Goal: Task Accomplishment & Management: Manage account settings

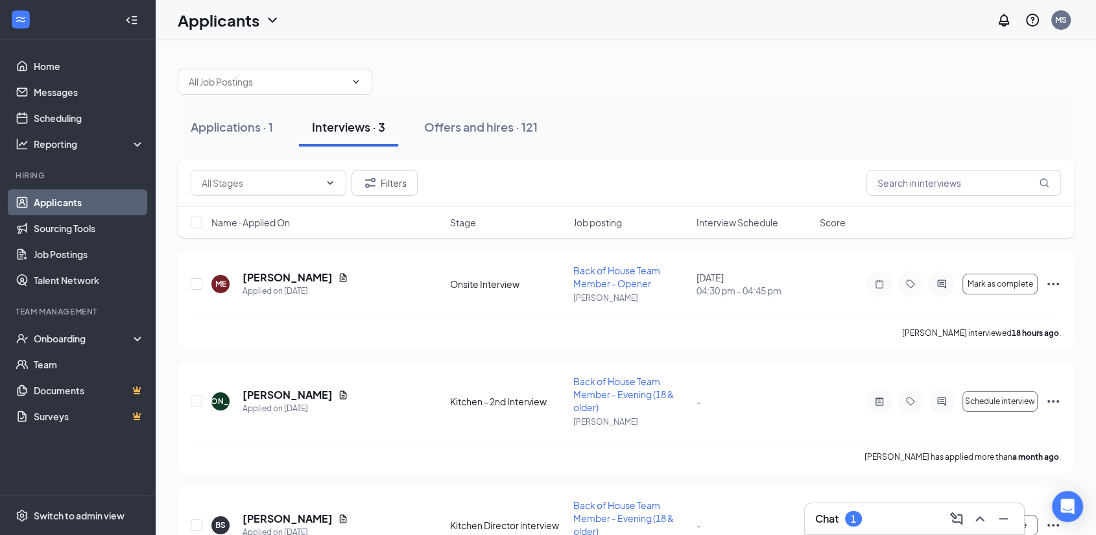
click at [866, 512] on div "Chat 1" at bounding box center [914, 518] width 198 height 21
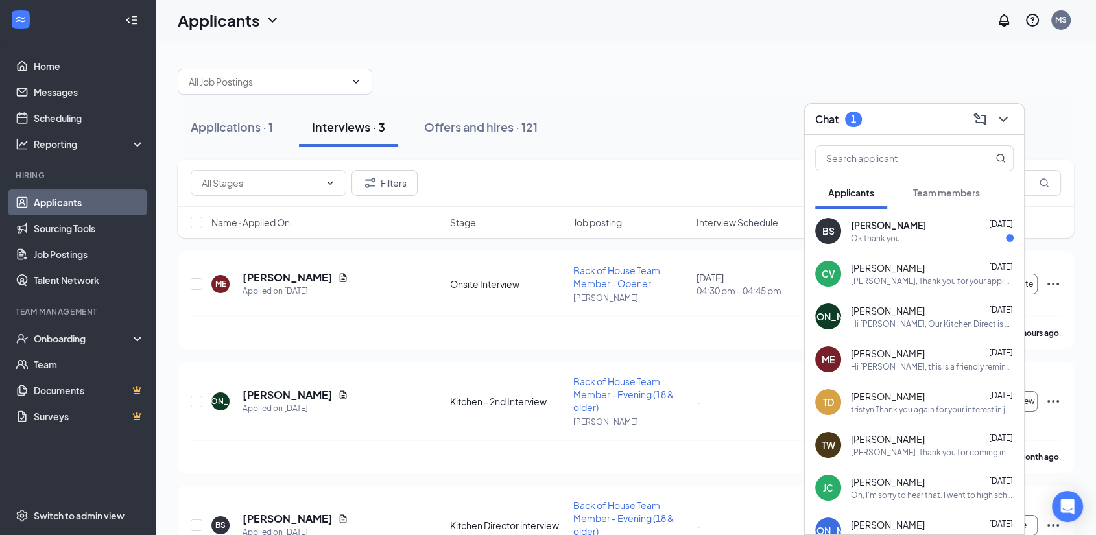
click at [917, 231] on div "[PERSON_NAME] [DATE] Ok thank you" at bounding box center [932, 230] width 163 height 25
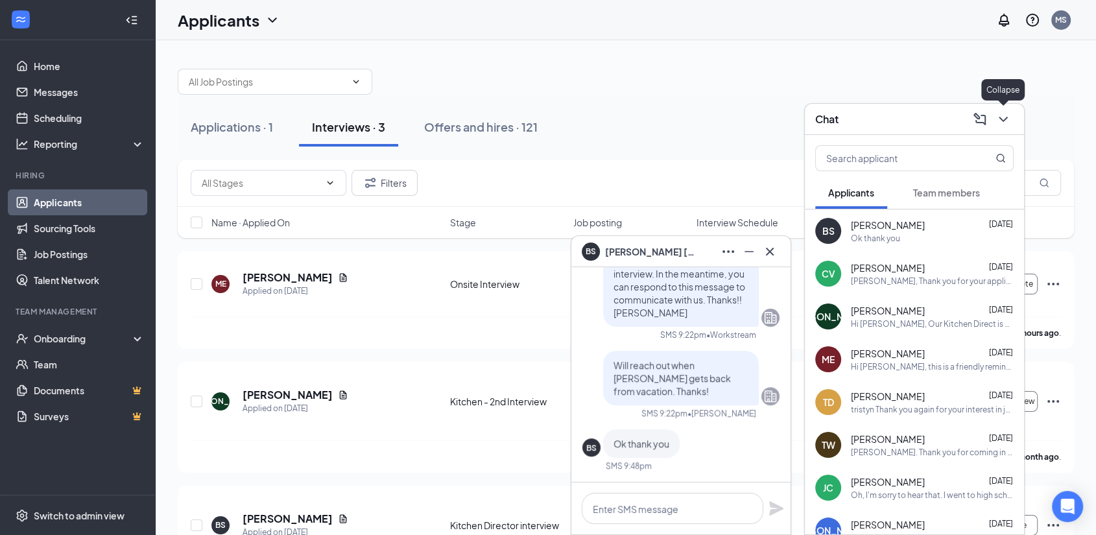
click at [995, 115] on icon "ChevronDown" at bounding box center [1003, 120] width 16 height 16
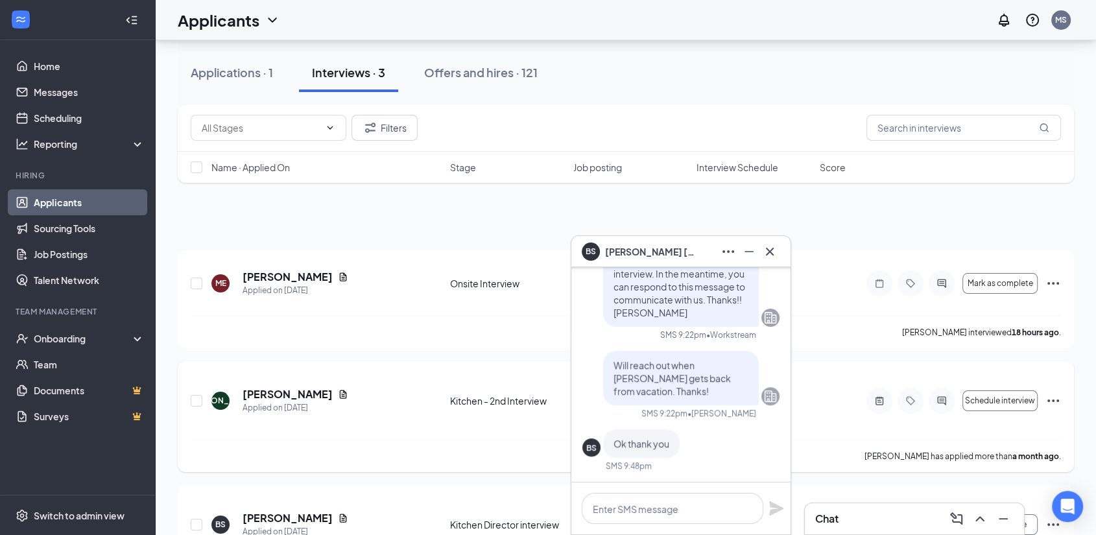
scroll to position [77, 0]
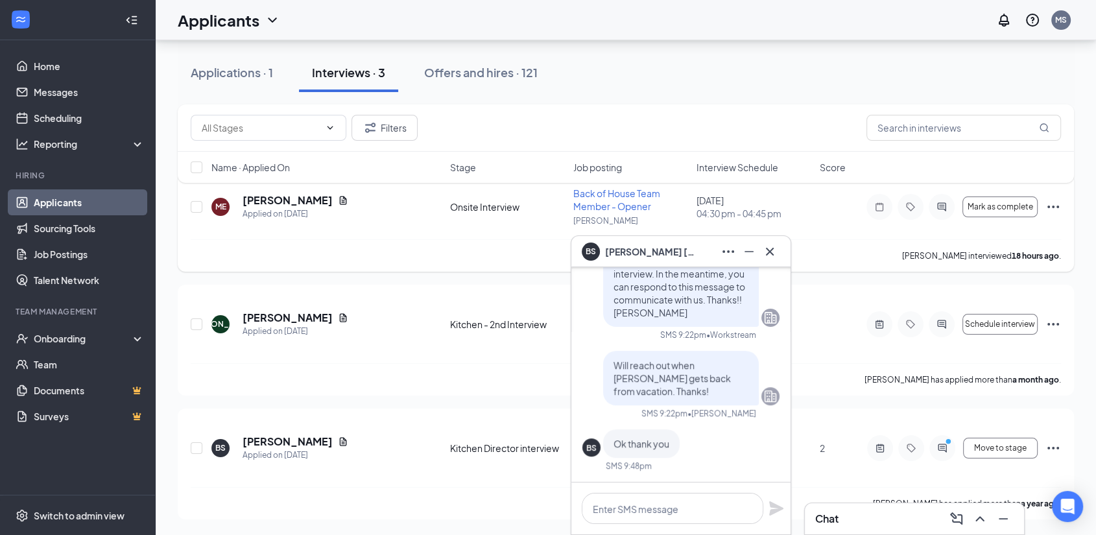
click at [1052, 207] on icon "Ellipses" at bounding box center [1053, 207] width 16 height 16
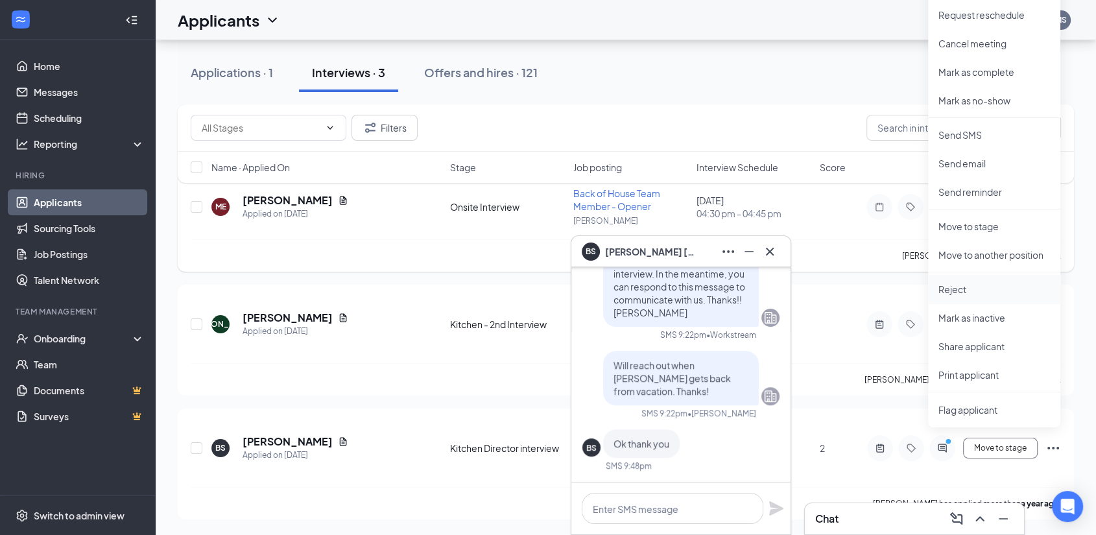
click at [965, 289] on p "Reject" at bounding box center [994, 289] width 112 height 13
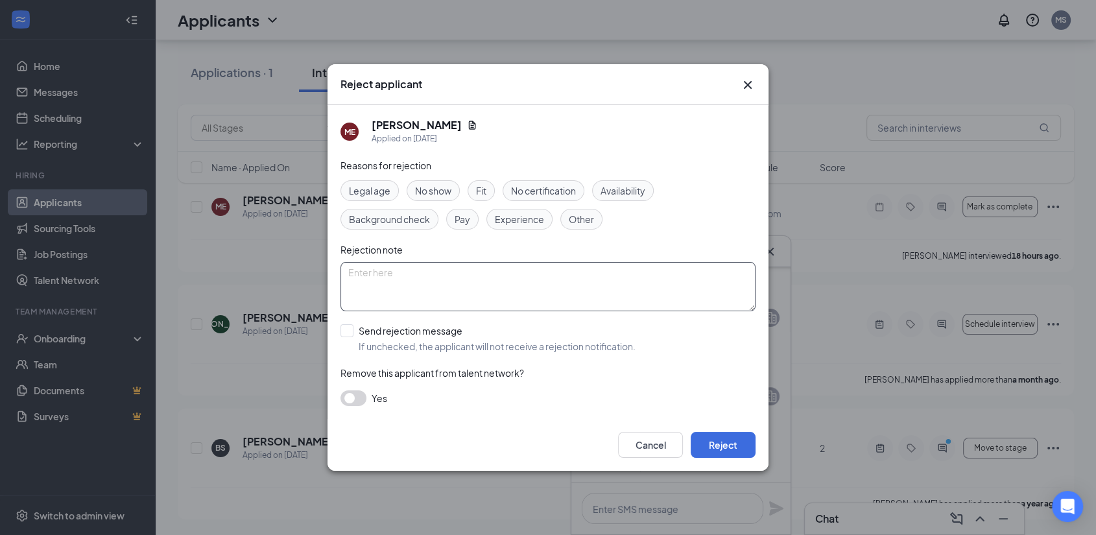
click at [408, 285] on textarea at bounding box center [547, 286] width 415 height 49
type textarea "cancel last minute"
click at [731, 447] on button "Reject" at bounding box center [722, 445] width 65 height 26
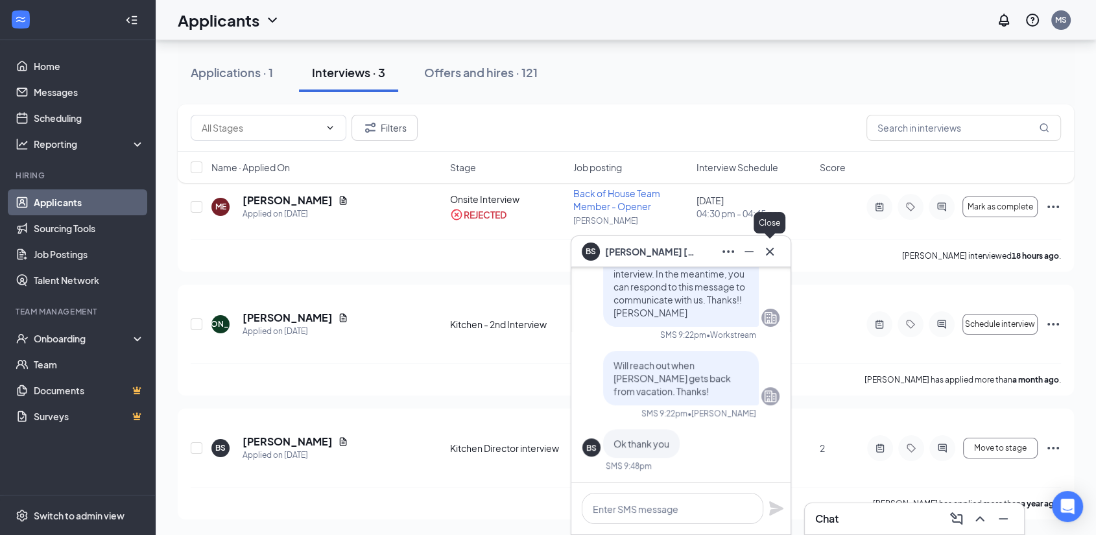
click at [768, 248] on icon "Cross" at bounding box center [770, 252] width 16 height 16
